Goal: Transaction & Acquisition: Purchase product/service

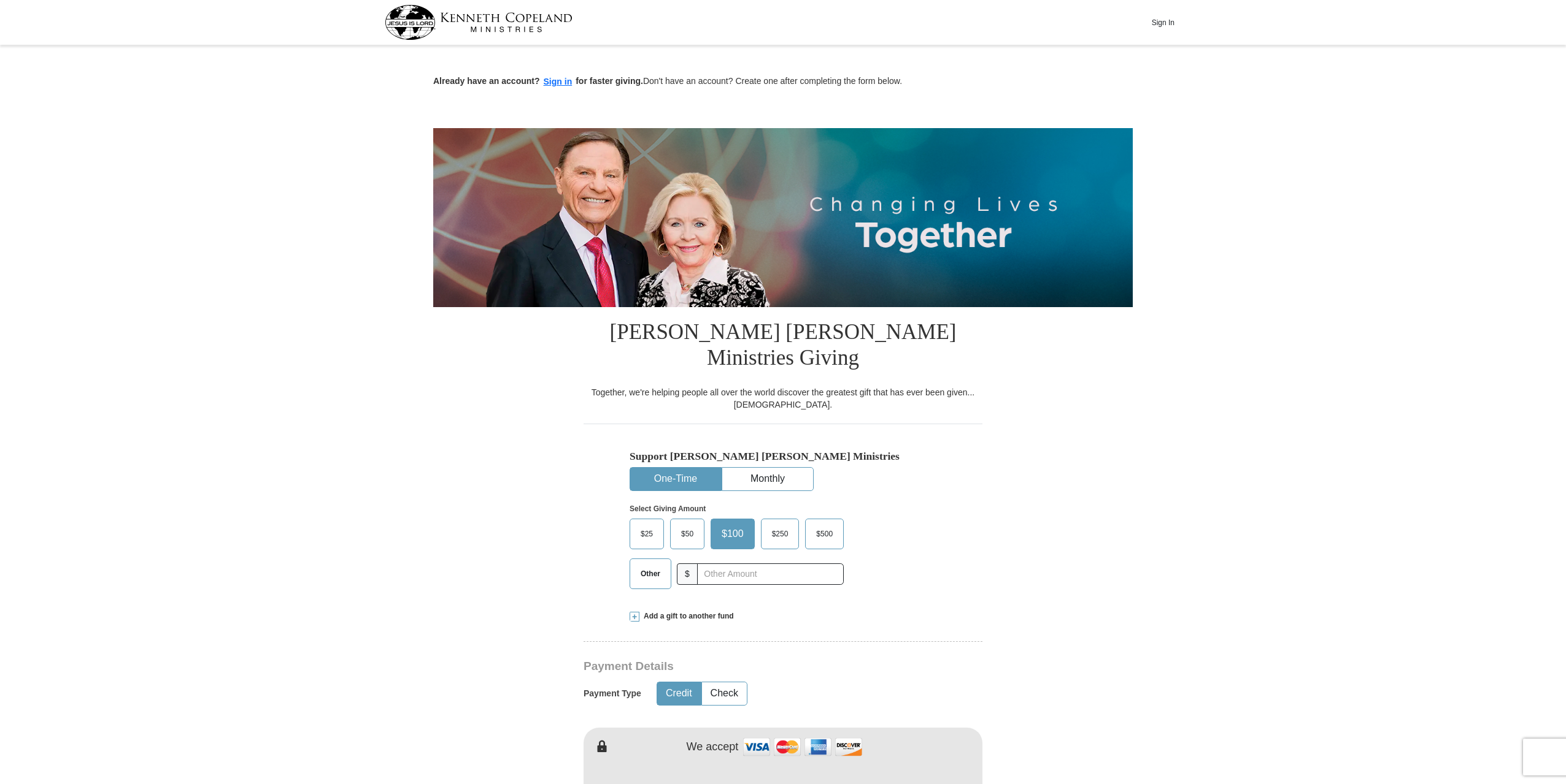
click at [651, 525] on span "$25" at bounding box center [647, 534] width 24 height 19
click at [0, 0] on input "$25" at bounding box center [0, 0] width 0 height 0
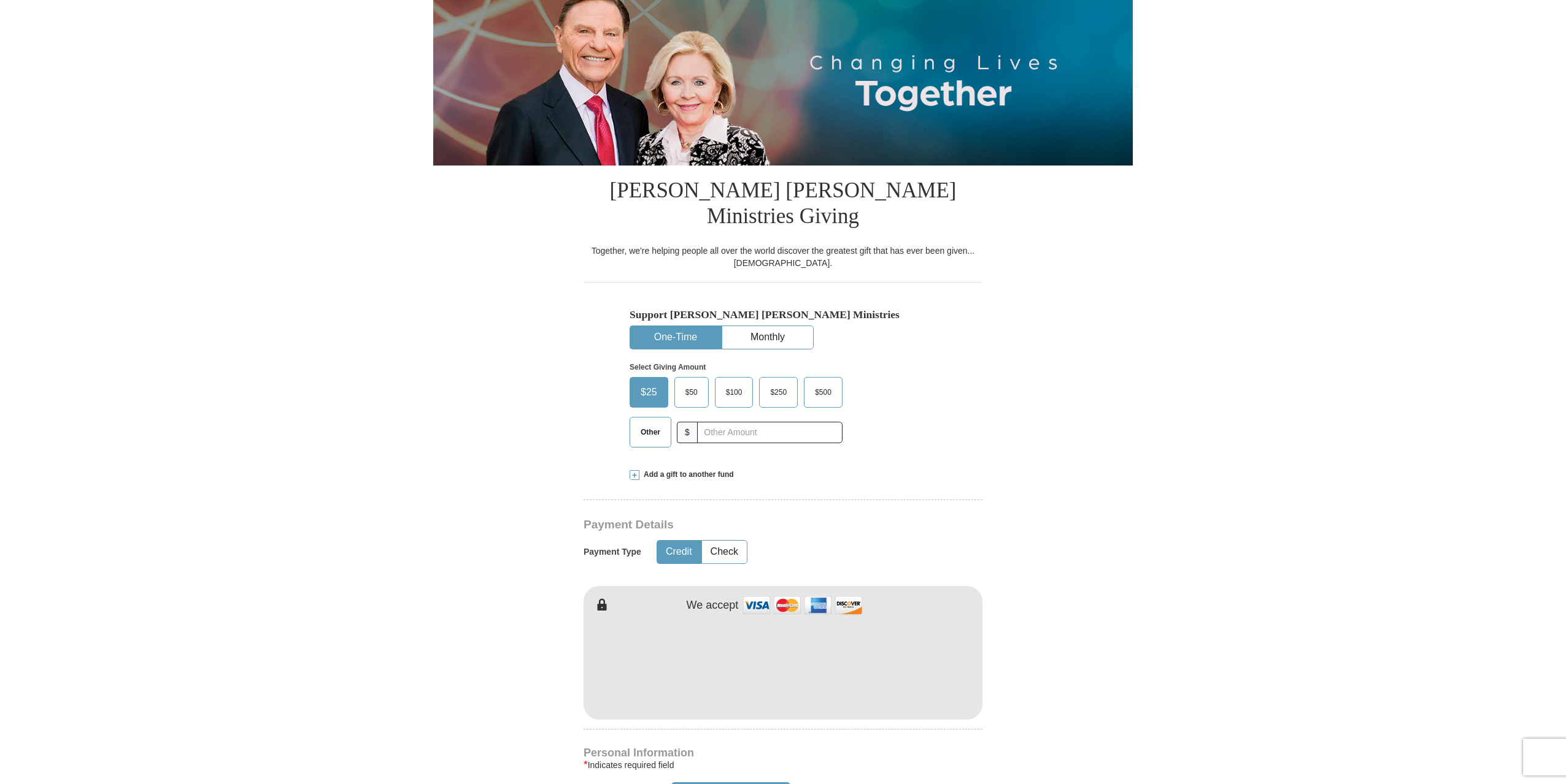
scroll to position [123, 0]
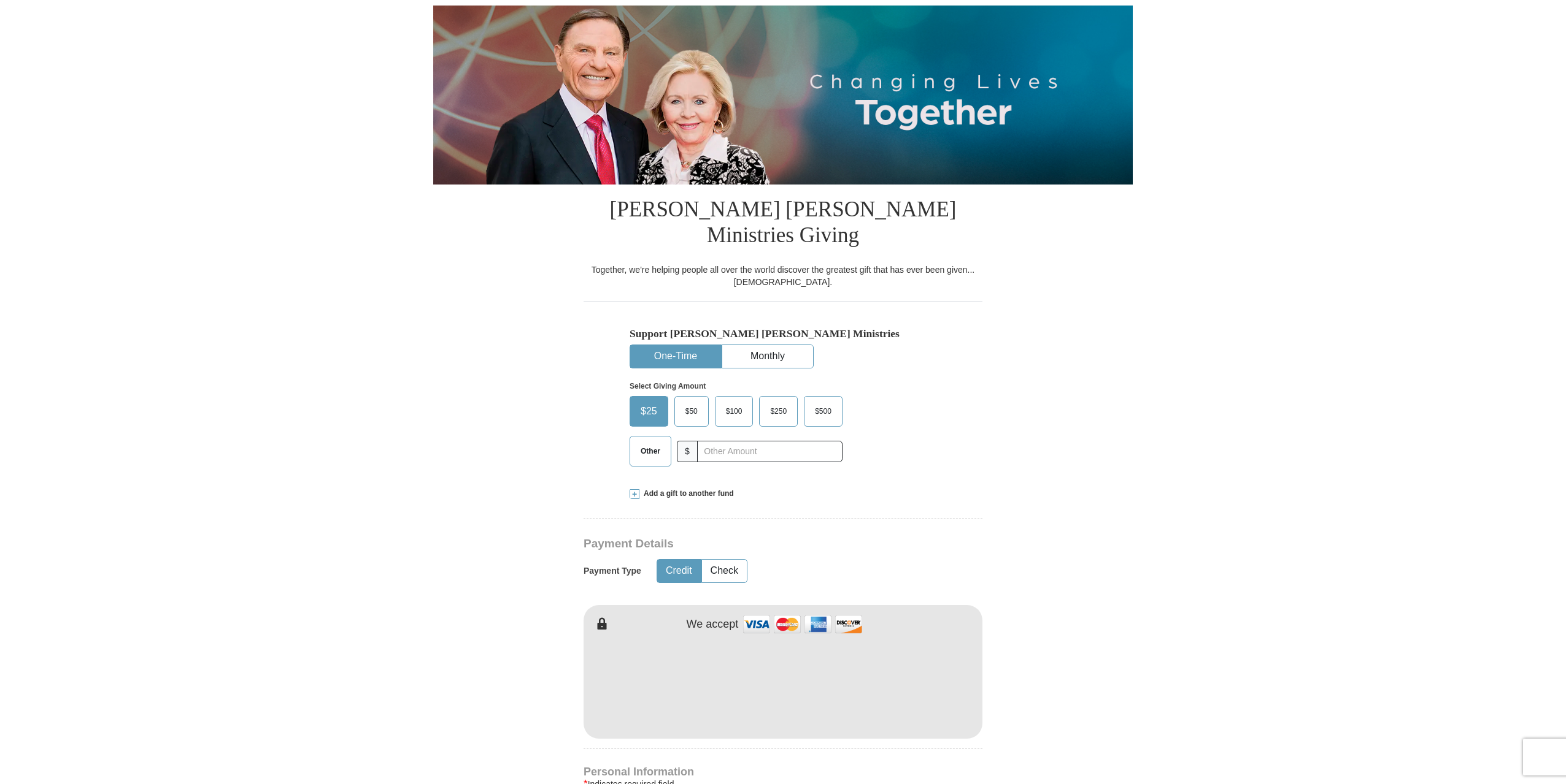
click at [698, 489] on span "Add a gift to another fund" at bounding box center [687, 493] width 95 height 10
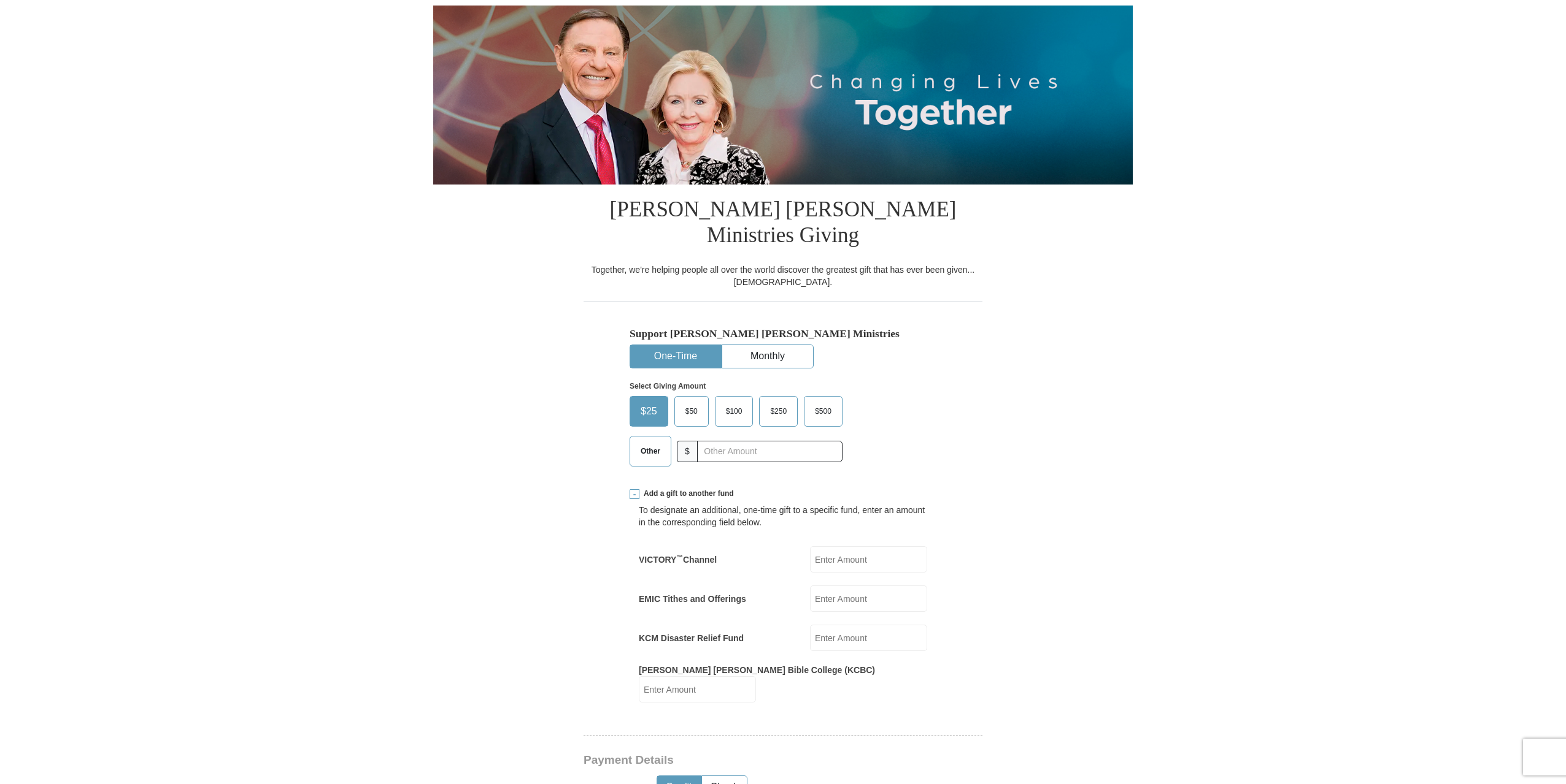
drag, startPoint x: 828, startPoint y: 572, endPoint x: 839, endPoint y: 568, distance: 11.7
click at [832, 586] on input "EMIC Tithes and Offerings" at bounding box center [869, 599] width 117 height 26
type input "25.00"
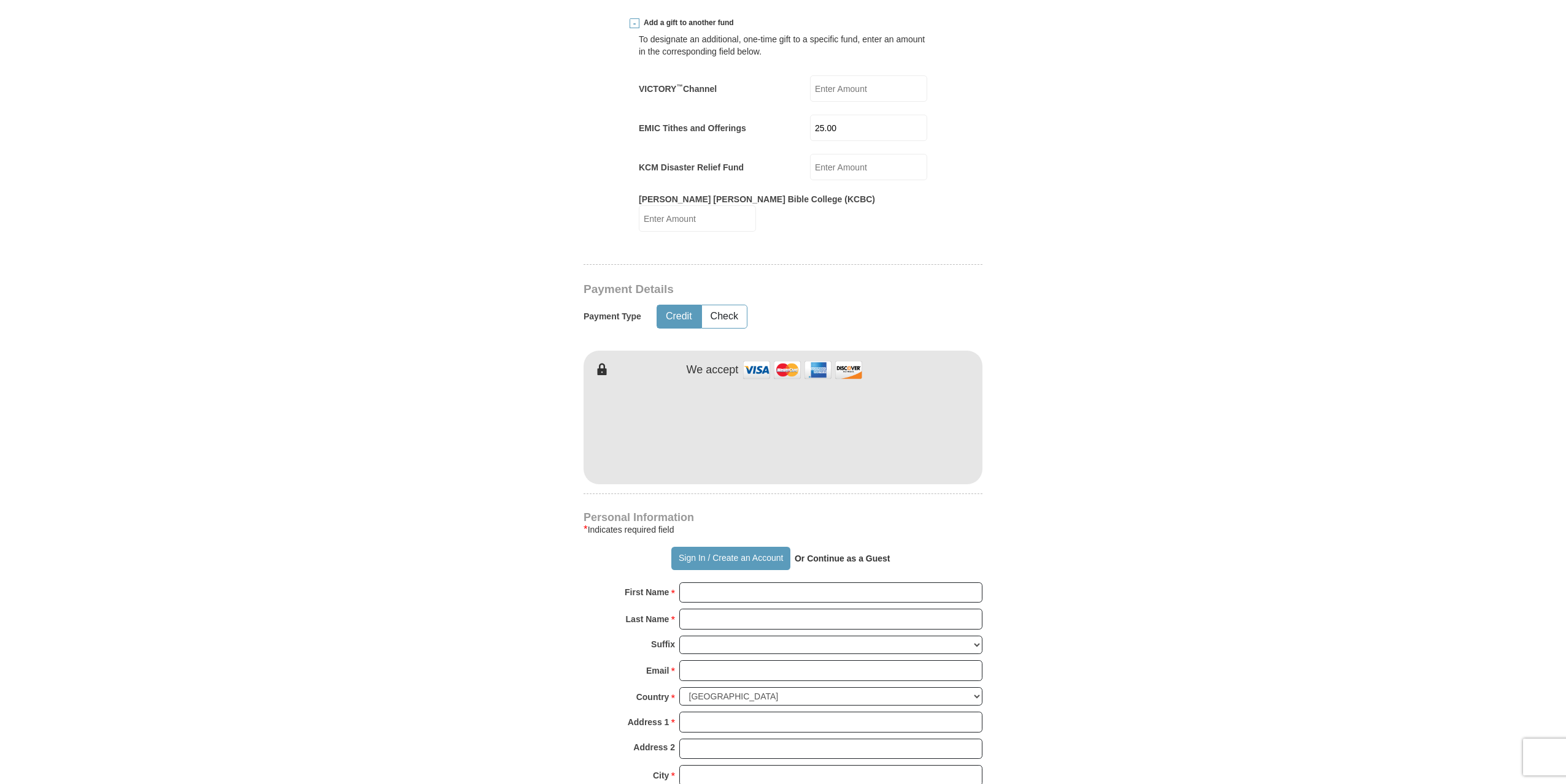
scroll to position [613, 0]
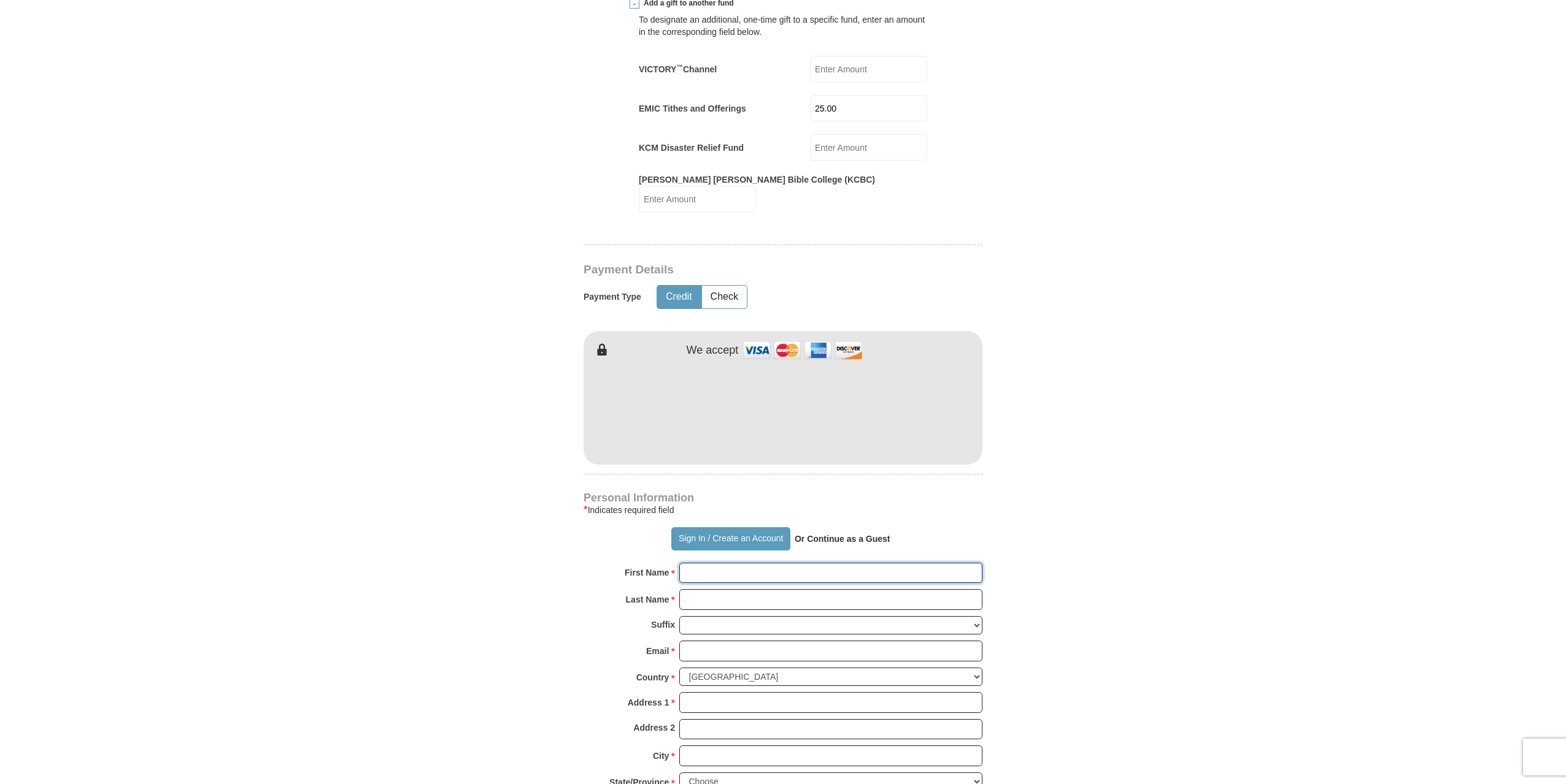
click at [736, 563] on input "First Name *" at bounding box center [831, 573] width 303 height 20
type input "[PERSON_NAME]"
click at [757, 590] on input "Last Name *" at bounding box center [831, 600] width 303 height 20
type input "Morphonios"
click at [769, 617] on select "[PERSON_NAME] I II III IV V VI" at bounding box center [831, 626] width 303 height 19
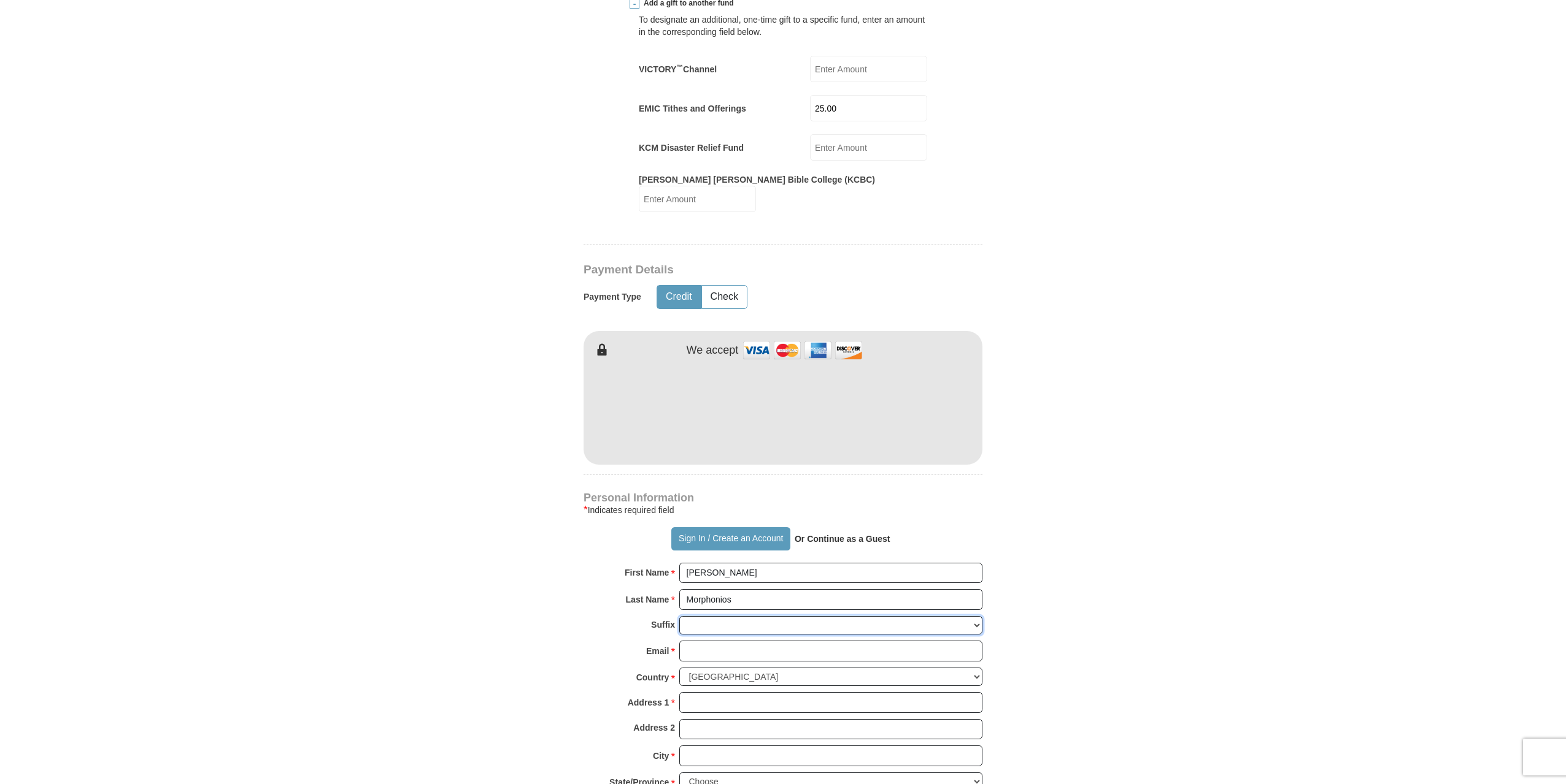
click at [769, 617] on select "[PERSON_NAME] I II III IV V VI" at bounding box center [831, 626] width 303 height 19
click at [769, 641] on input "Email *" at bounding box center [831, 651] width 303 height 20
type input "[PERSON_NAME][EMAIL_ADDRESS][DOMAIN_NAME]"
type input "[STREET_ADDRESS]"
type input "[GEOGRAPHIC_DATA]"
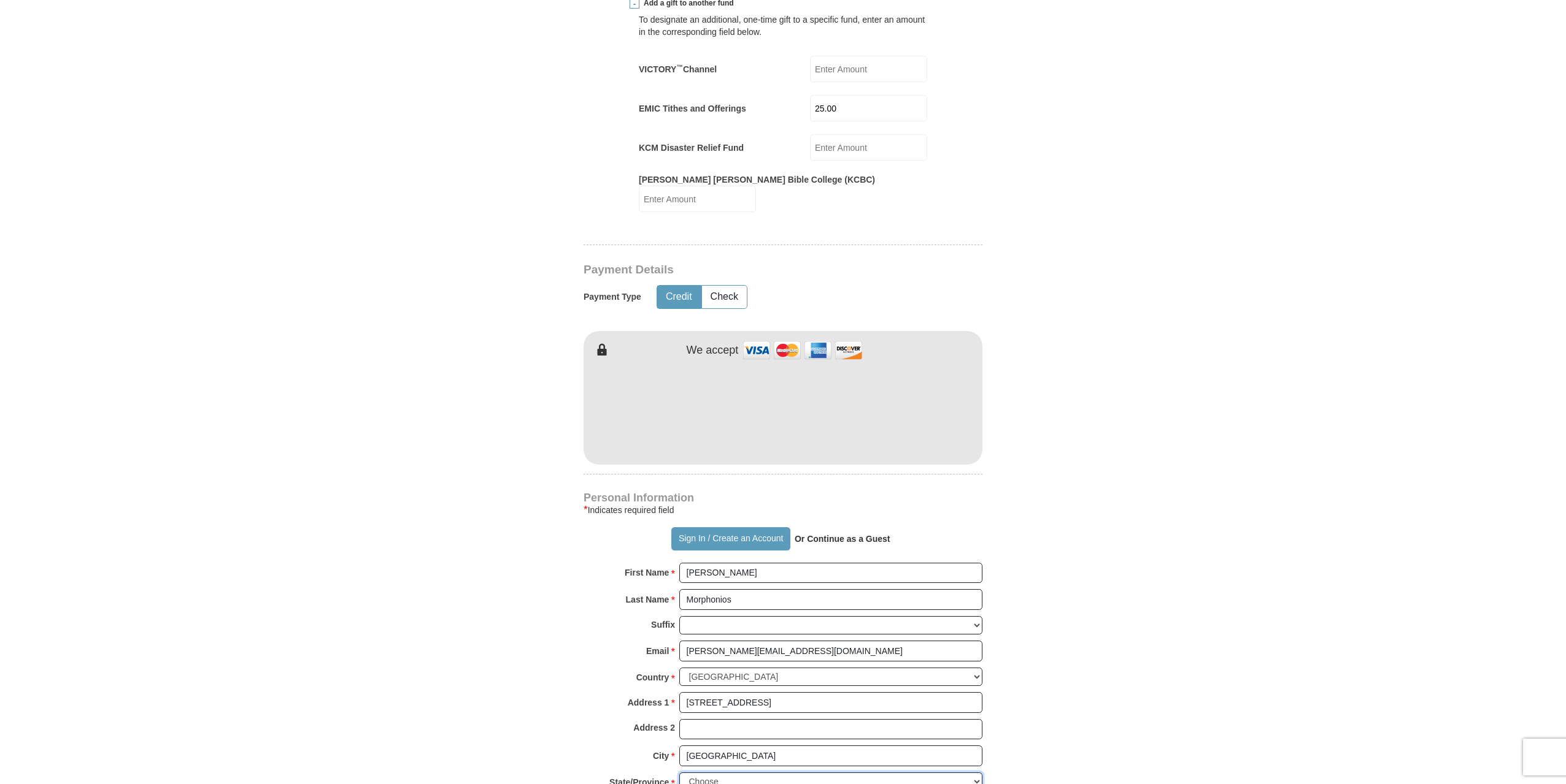
select select "FL"
type input "32340"
type input "3862090717"
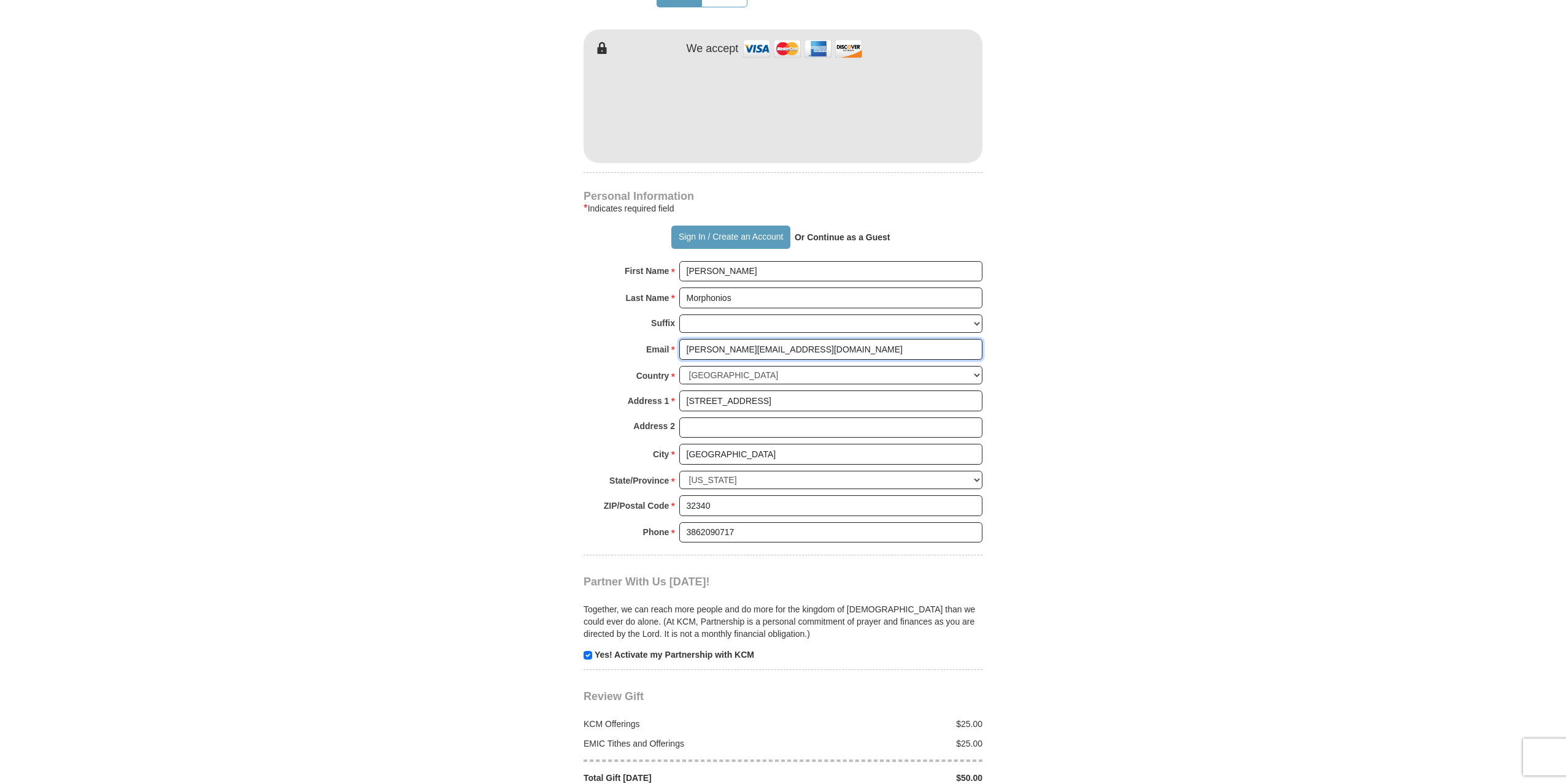
scroll to position [981, 0]
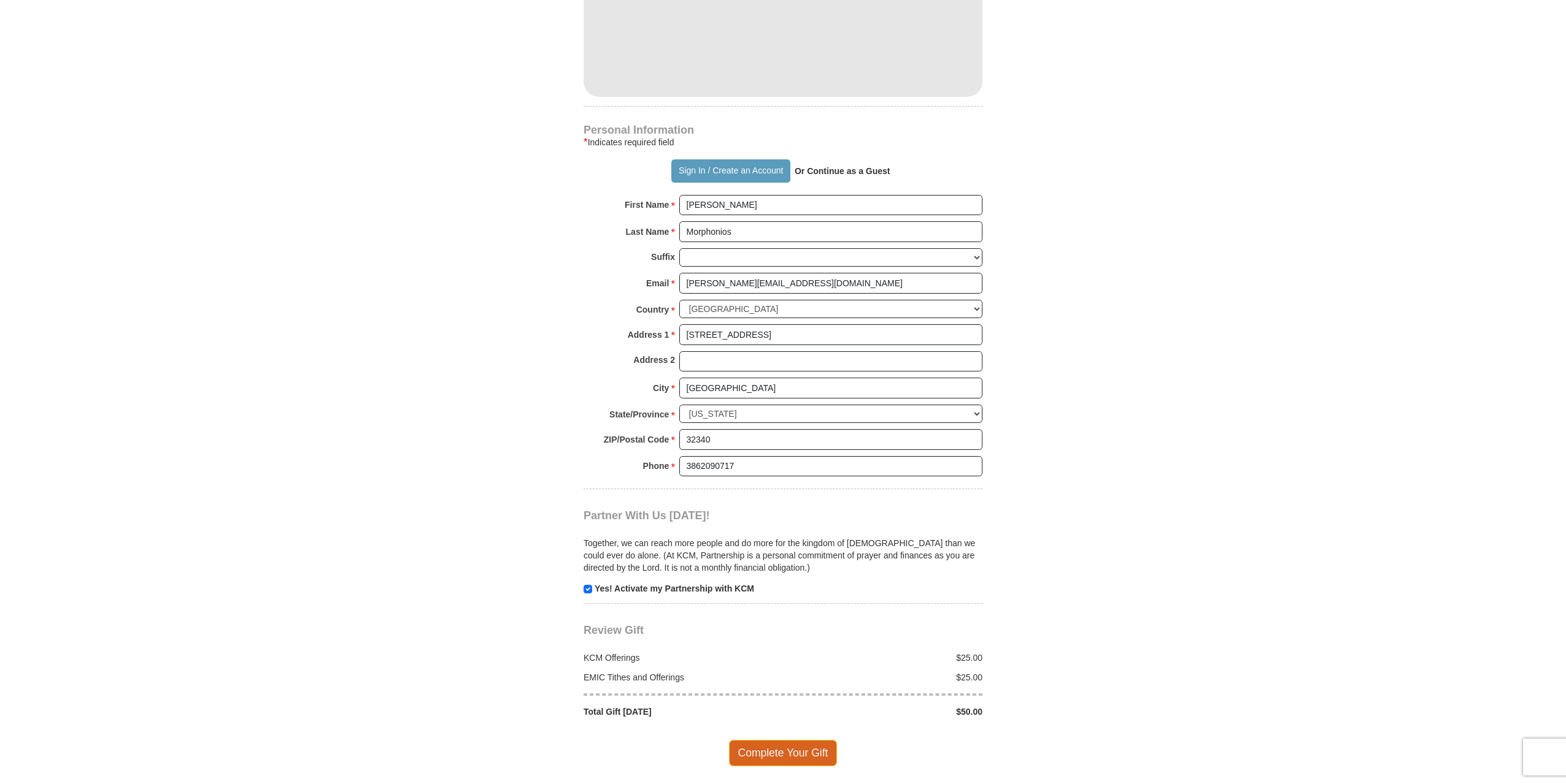
click at [794, 740] on span "Complete Your Gift" at bounding box center [783, 753] width 109 height 26
